Goal: Information Seeking & Learning: Learn about a topic

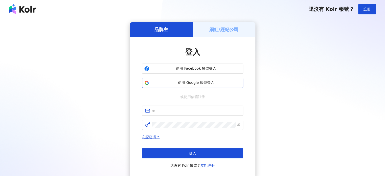
click at [217, 84] on span "使用 Google 帳號登入" at bounding box center [196, 82] width 90 height 5
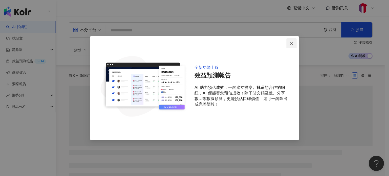
click at [292, 45] on icon "close" at bounding box center [291, 43] width 4 height 4
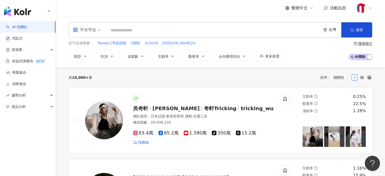
click at [245, 32] on input "search" at bounding box center [213, 31] width 211 height 10
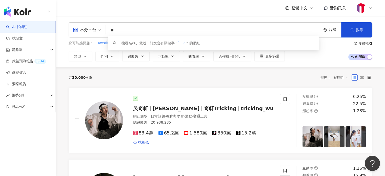
type input "*"
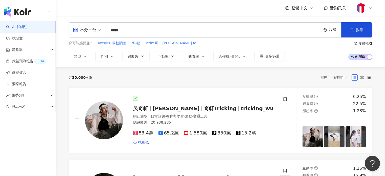
type input "*****"
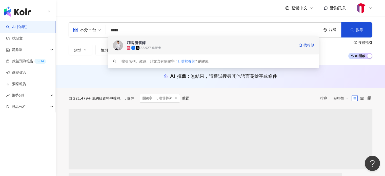
click at [175, 42] on span "叮噹 營養師" at bounding box center [211, 42] width 168 height 5
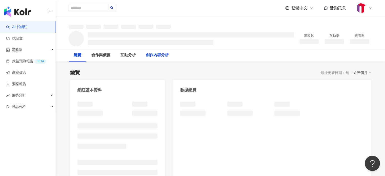
click at [162, 56] on div "創作內容分析" at bounding box center [157, 55] width 23 height 6
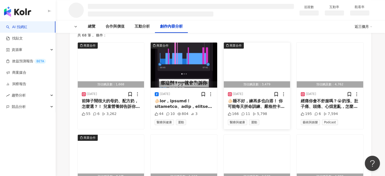
scroll to position [565, 0]
